Goal: Navigation & Orientation: Go to known website

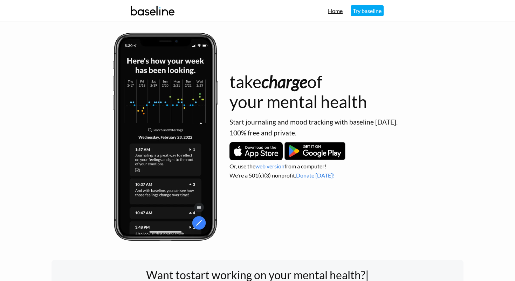
click at [338, 11] on link "Home" at bounding box center [335, 10] width 15 height 7
click at [155, 11] on img at bounding box center [152, 10] width 49 height 19
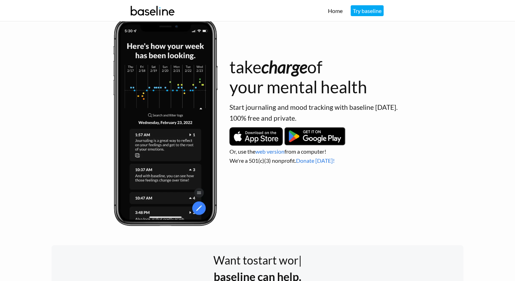
scroll to position [87, 0]
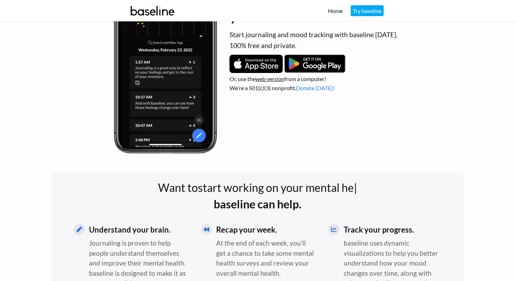
click at [265, 79] on link "web version" at bounding box center [270, 78] width 29 height 7
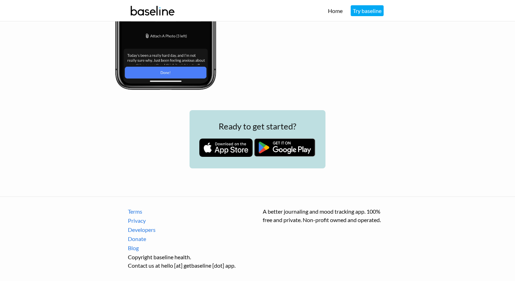
scroll to position [696, 0]
